Goal: Information Seeking & Learning: Learn about a topic

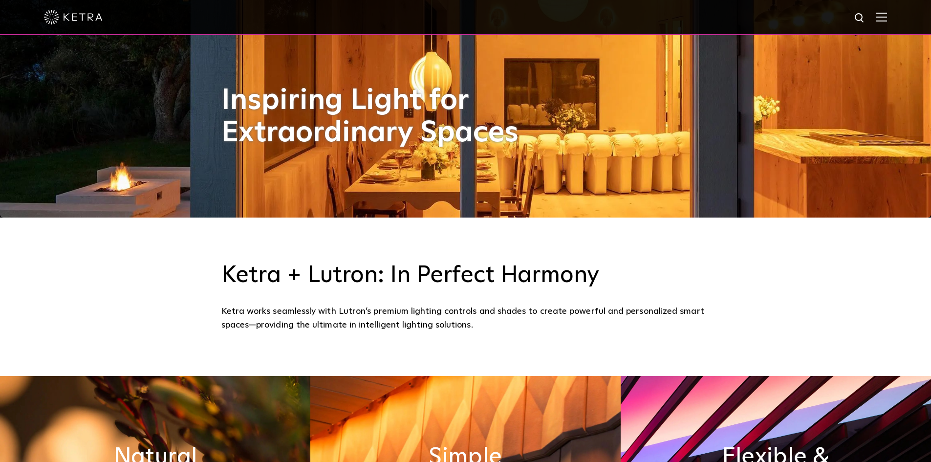
scroll to position [587, 0]
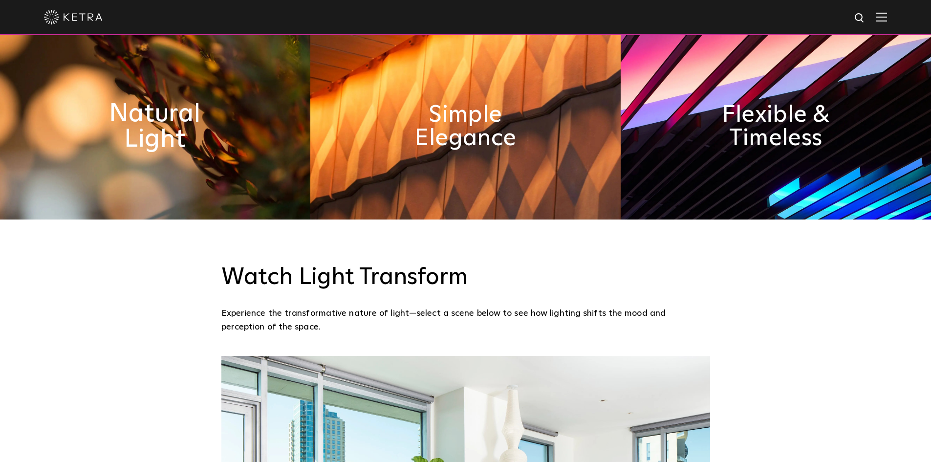
click at [163, 127] on h2 "Natural Light" at bounding box center [155, 126] width 160 height 51
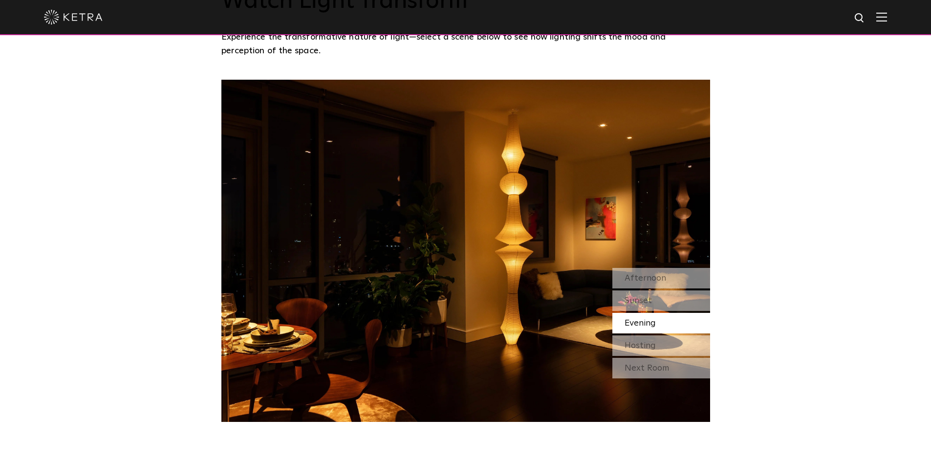
scroll to position [880, 0]
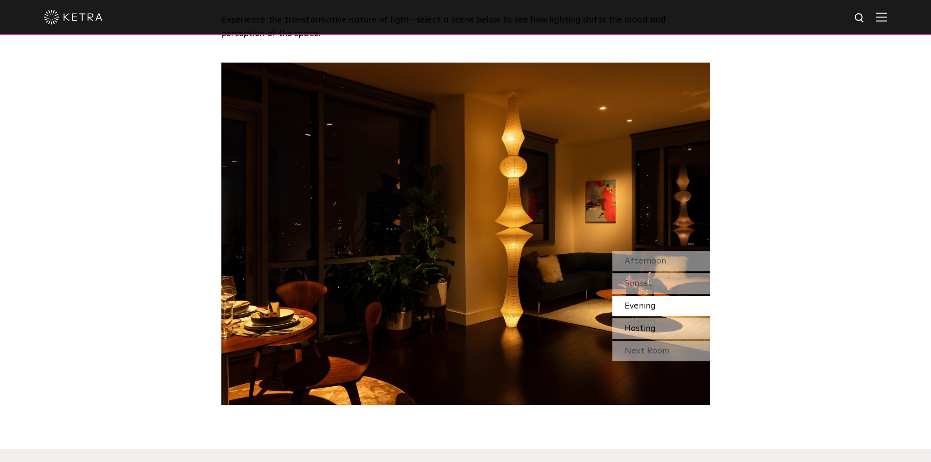
click at [644, 328] on span "Hosting" at bounding box center [640, 328] width 31 height 9
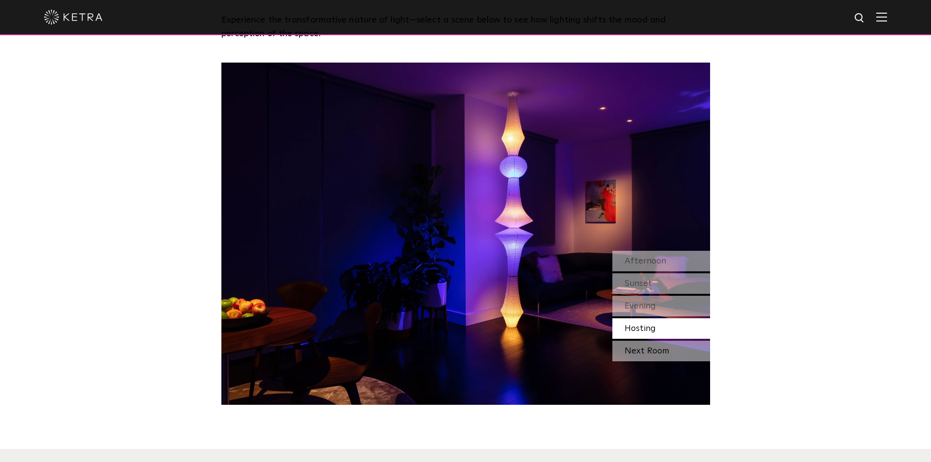
click at [642, 349] on div "Next Room" at bounding box center [662, 351] width 98 height 21
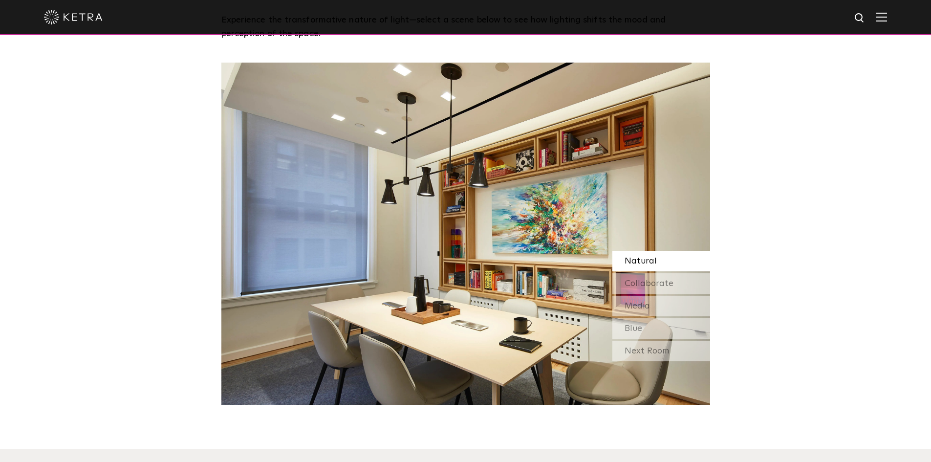
click at [642, 349] on div "Next Room" at bounding box center [662, 351] width 98 height 21
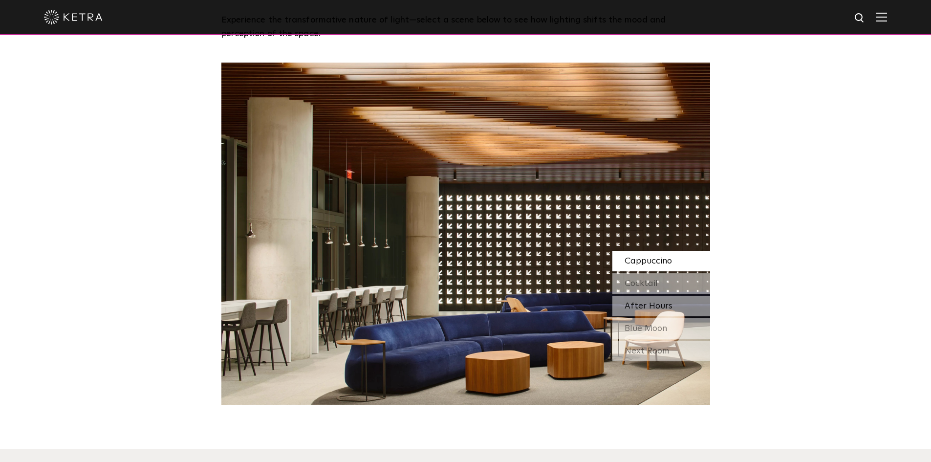
click at [632, 305] on span "After Hours" at bounding box center [649, 306] width 48 height 9
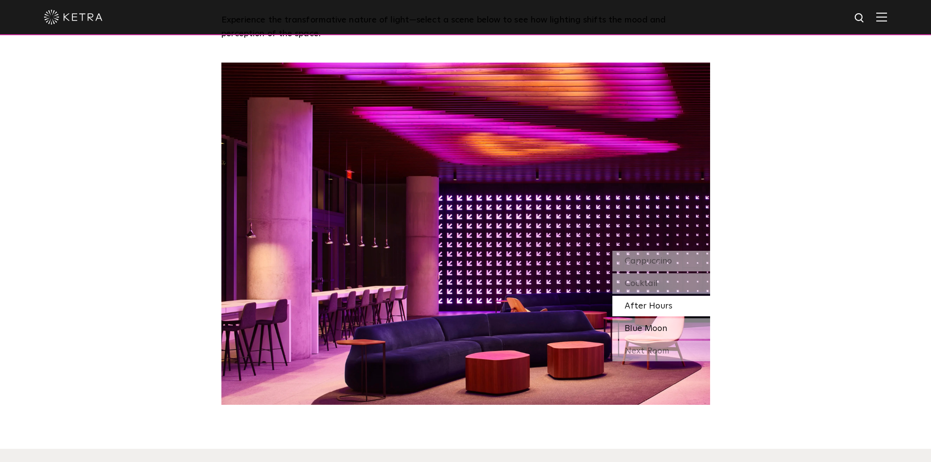
click at [632, 331] on span "Blue Moon" at bounding box center [646, 328] width 43 height 9
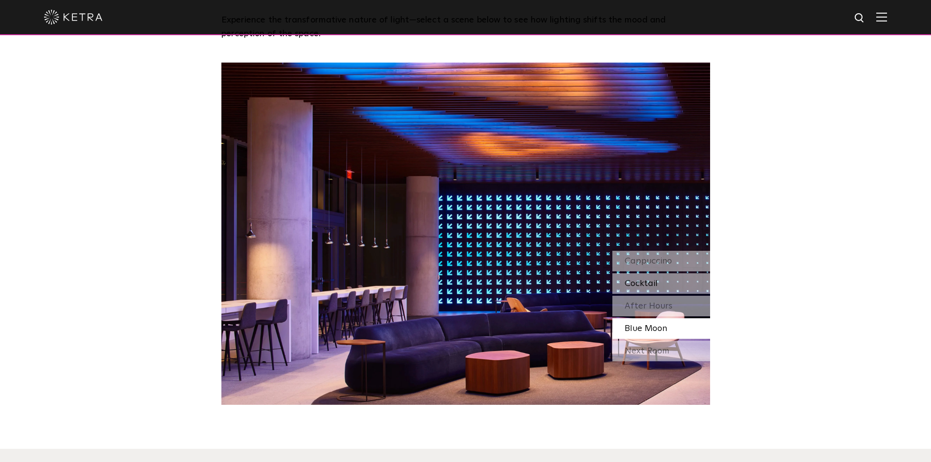
click at [626, 285] on span "Cocktail" at bounding box center [641, 283] width 33 height 9
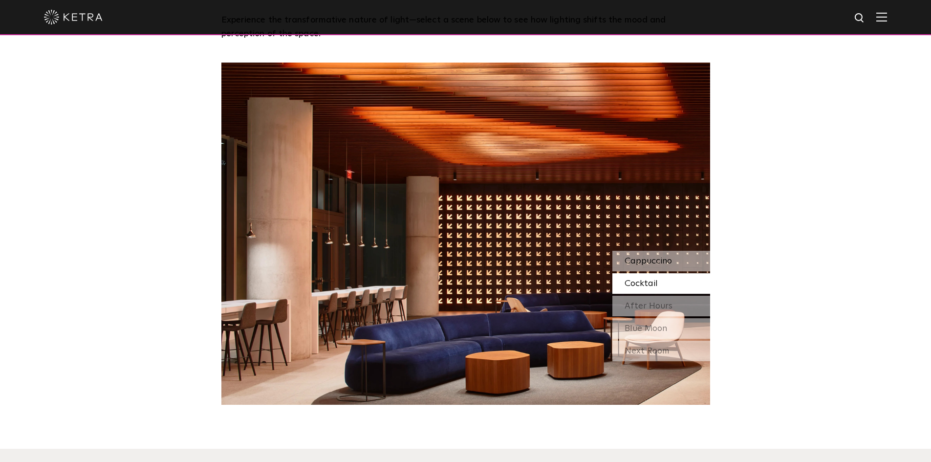
click at [632, 266] on span "Cappuccino" at bounding box center [648, 261] width 47 height 9
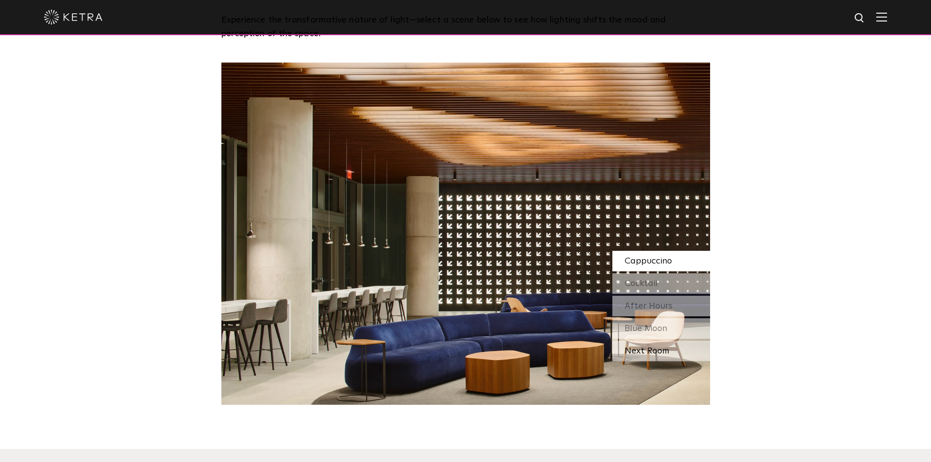
click at [650, 349] on div "Next Room" at bounding box center [662, 351] width 98 height 21
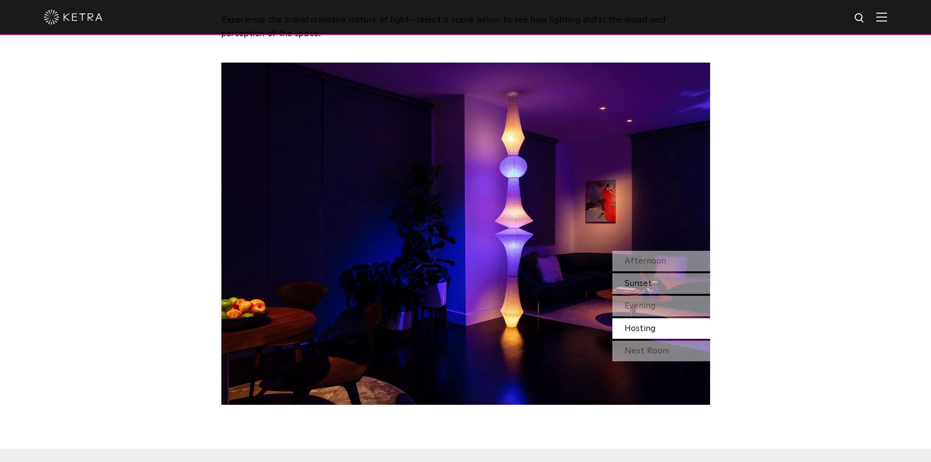
click at [642, 282] on span "Sunset" at bounding box center [638, 283] width 27 height 9
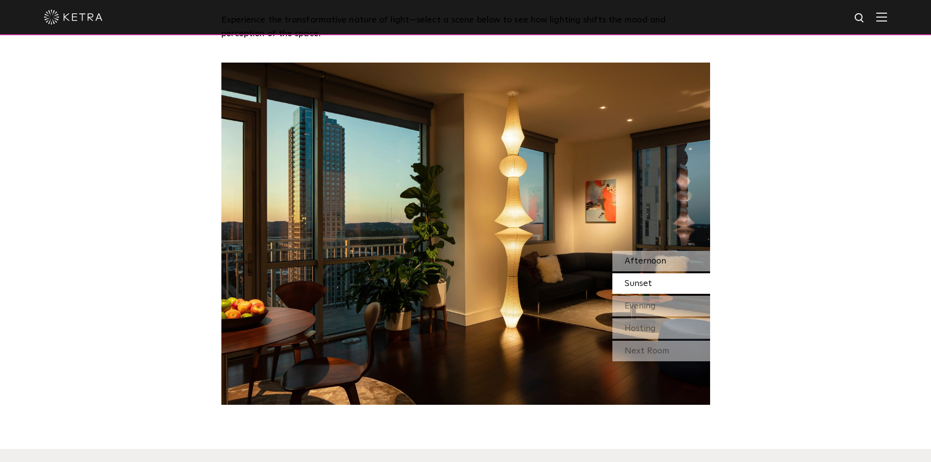
click at [641, 258] on span "Afternoon" at bounding box center [646, 261] width 42 height 9
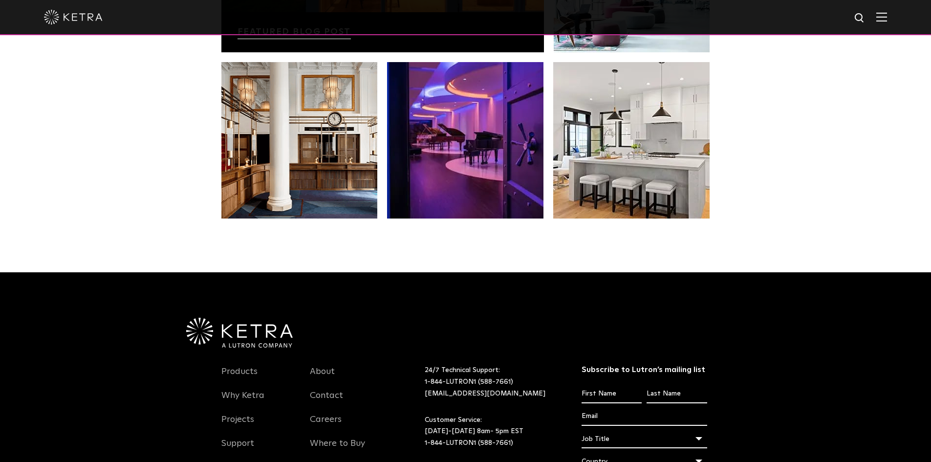
scroll to position [1809, 0]
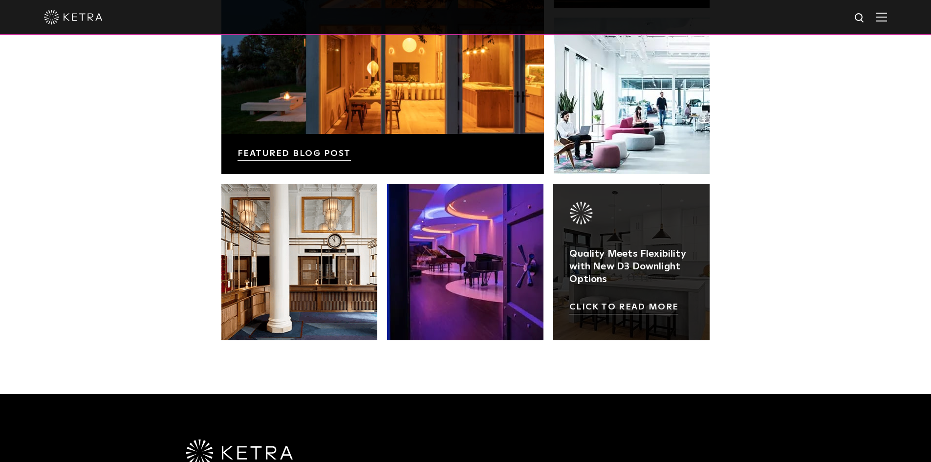
click at [604, 262] on link at bounding box center [631, 262] width 156 height 156
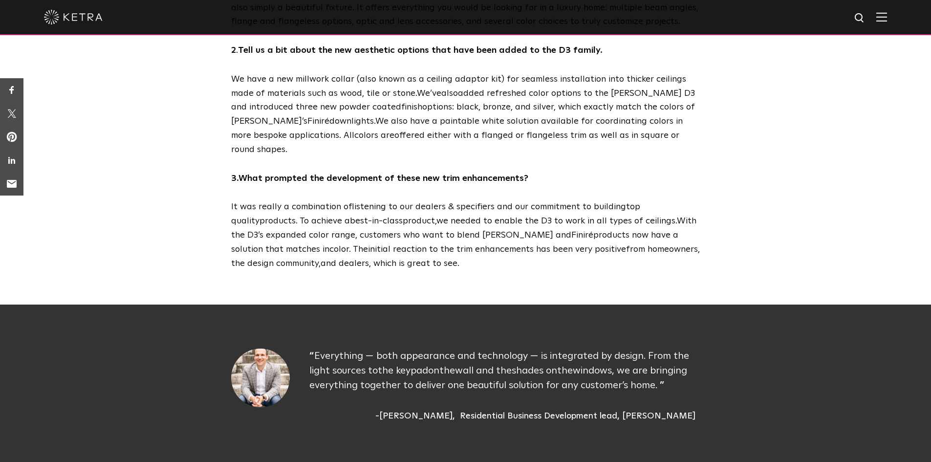
scroll to position [782, 0]
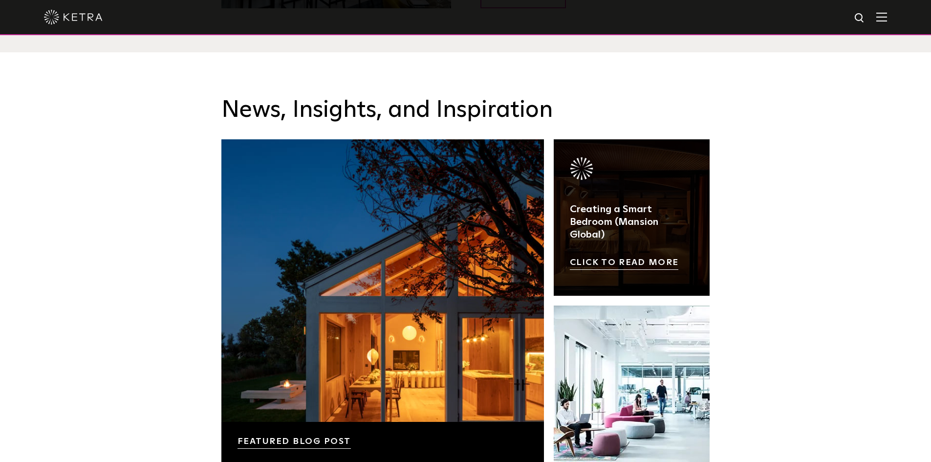
scroll to position [1519, 0]
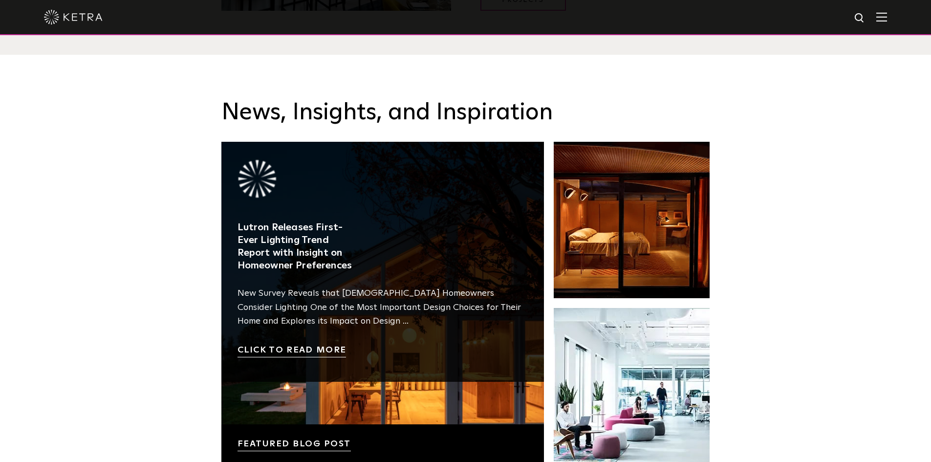
click at [394, 306] on link at bounding box center [382, 303] width 323 height 323
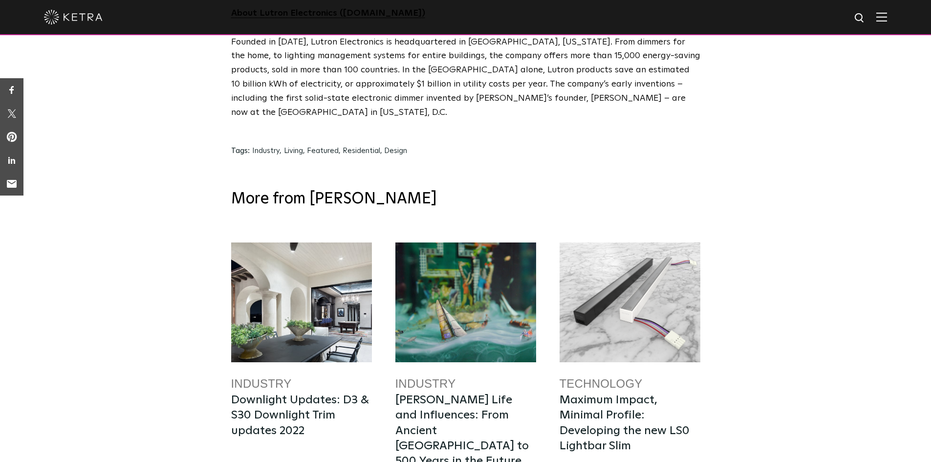
scroll to position [4890, 0]
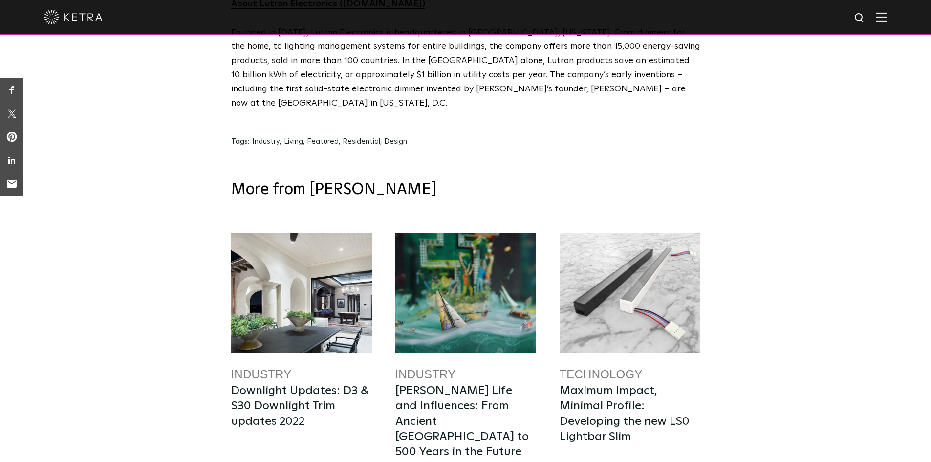
click at [470, 245] on div at bounding box center [466, 293] width 141 height 120
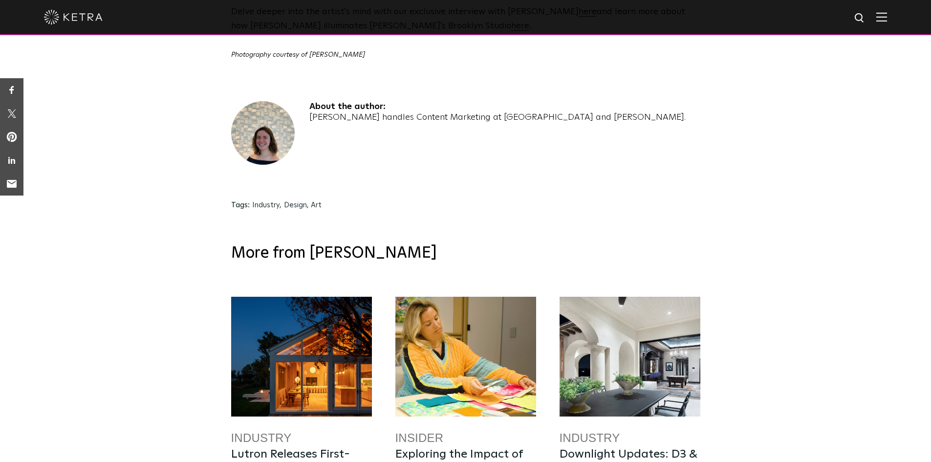
scroll to position [2298, 0]
